Goal: Task Accomplishment & Management: Use online tool/utility

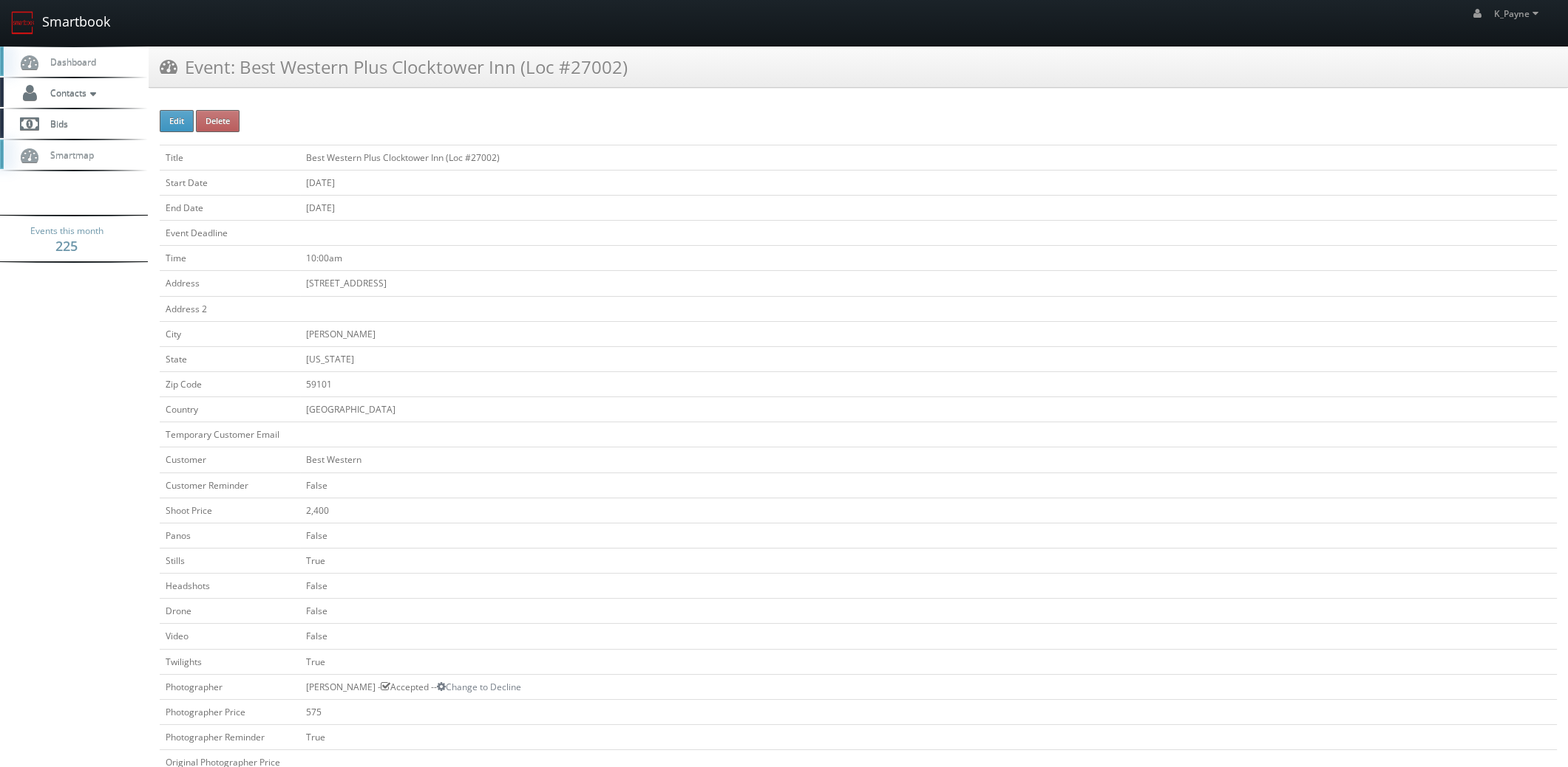
click at [81, 17] on link "Smartbook" at bounding box center [60, 22] width 122 height 46
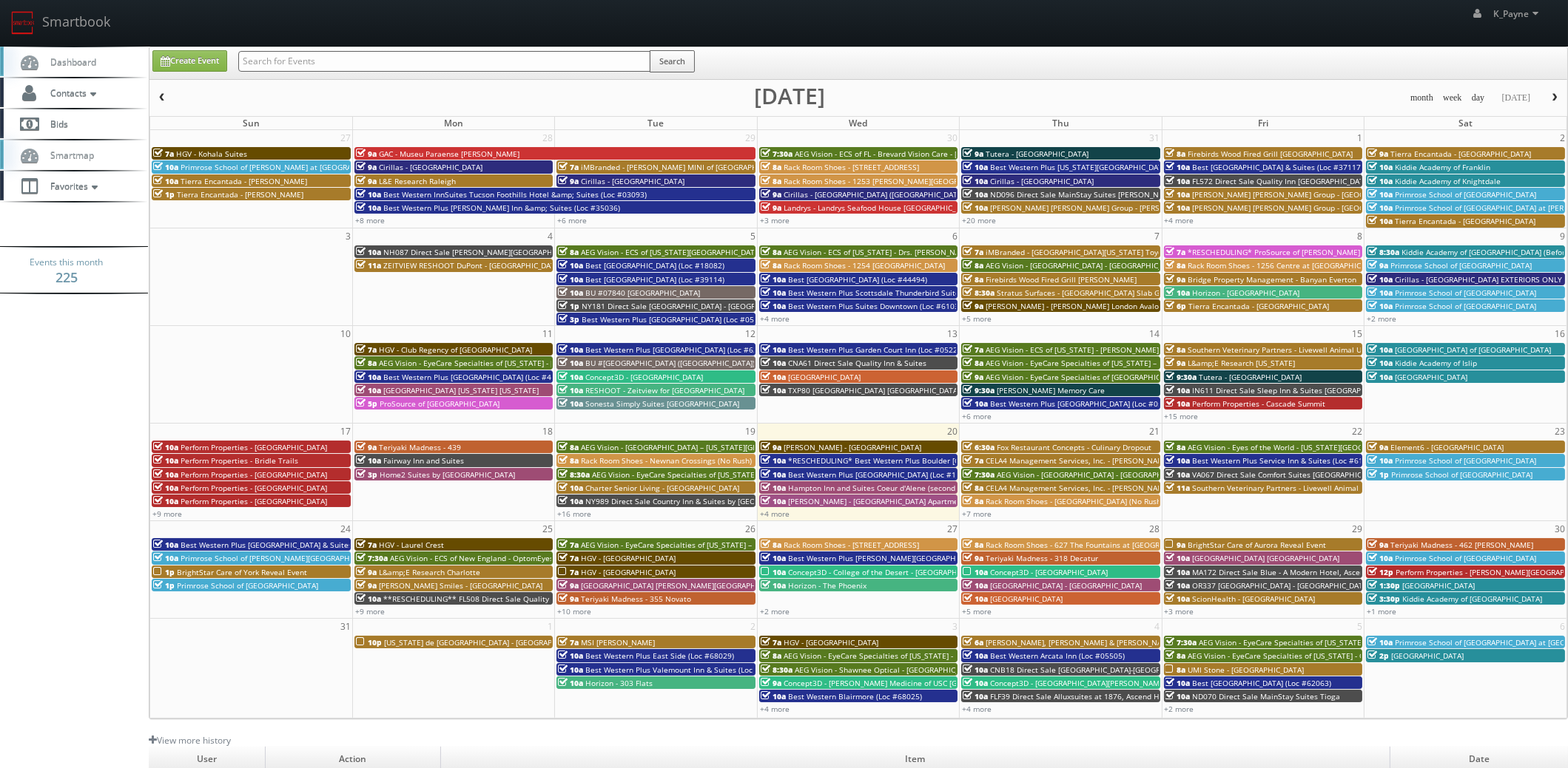
click at [373, 66] on input "text" at bounding box center [444, 60] width 412 height 20
type input "richmond"
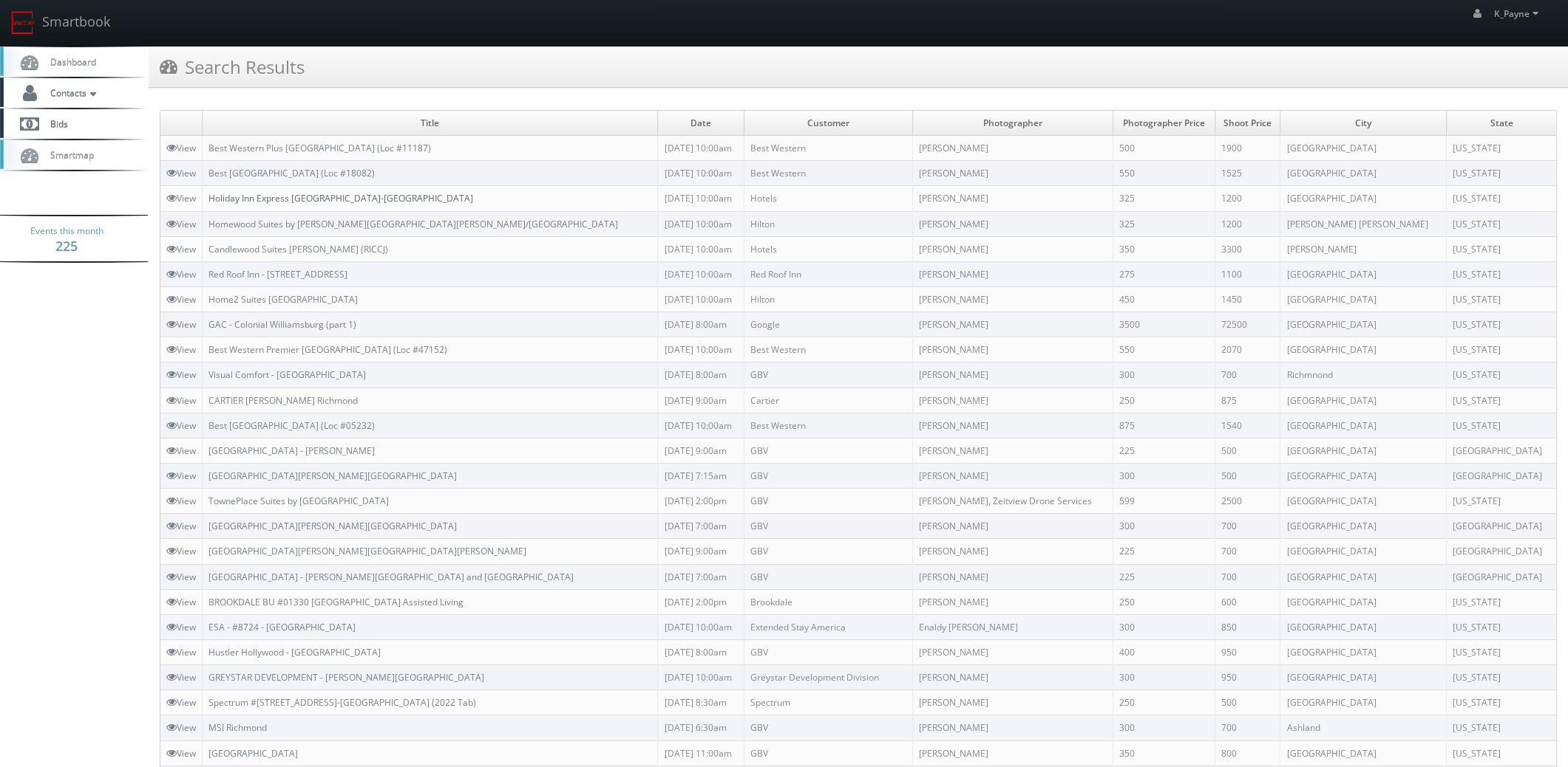
click at [381, 201] on link "Holiday Inn Express Richmond-Mechanicsville" at bounding box center [340, 198] width 265 height 13
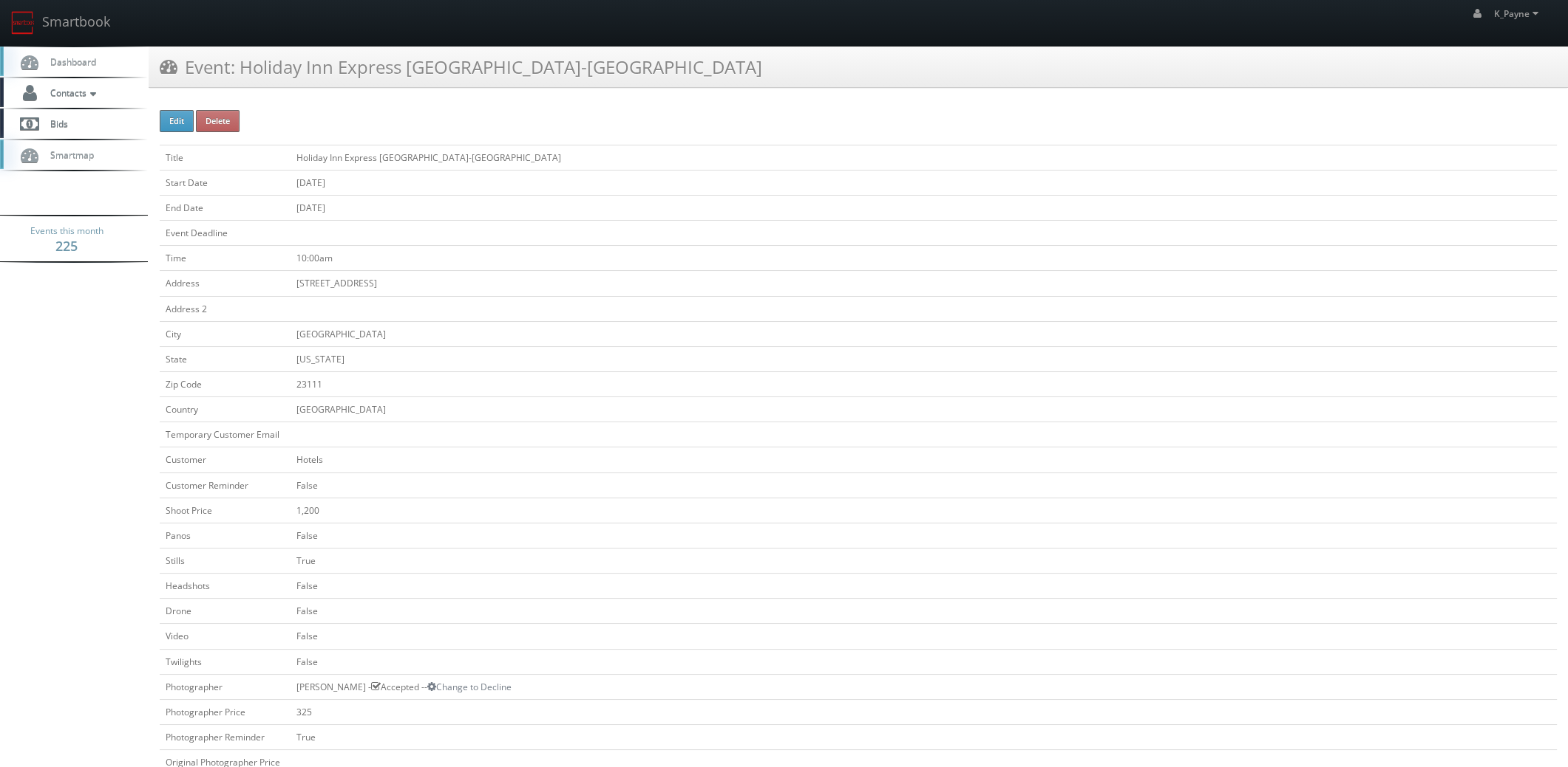
scroll to position [443, 0]
